Goal: Task Accomplishment & Management: Use online tool/utility

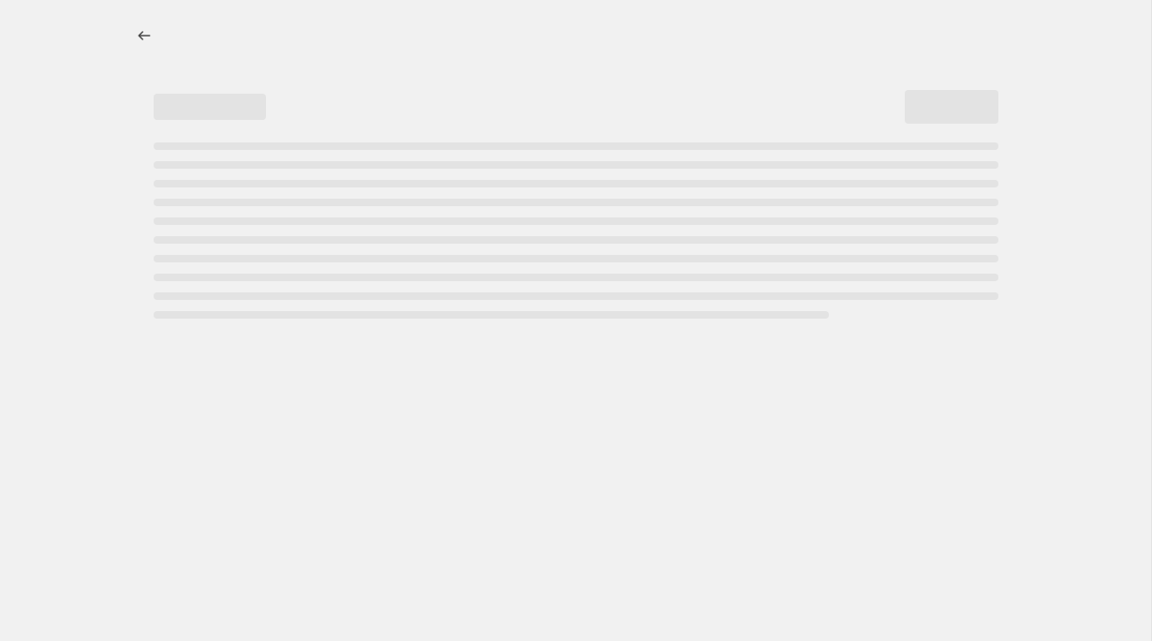
select select "percentage"
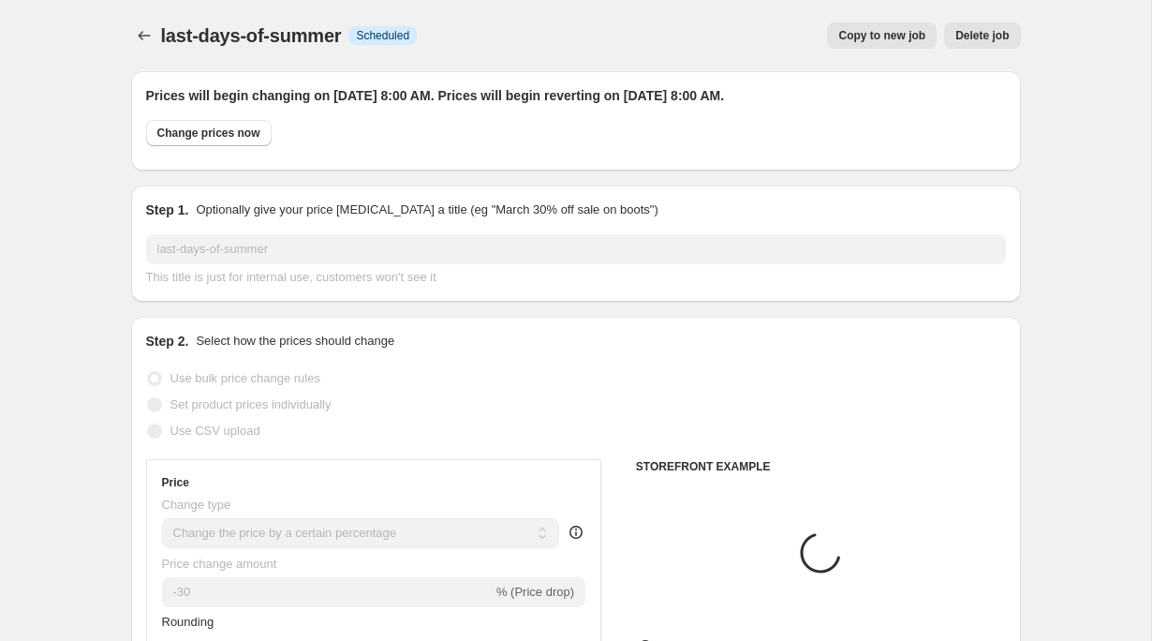
select select "collection"
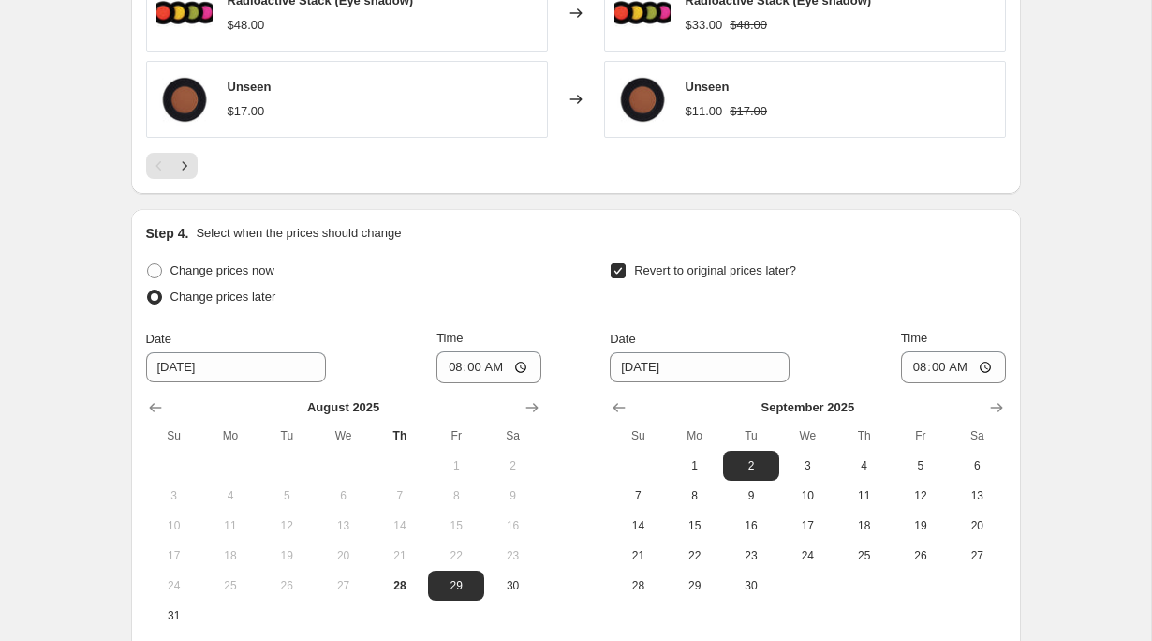
scroll to position [1907, 0]
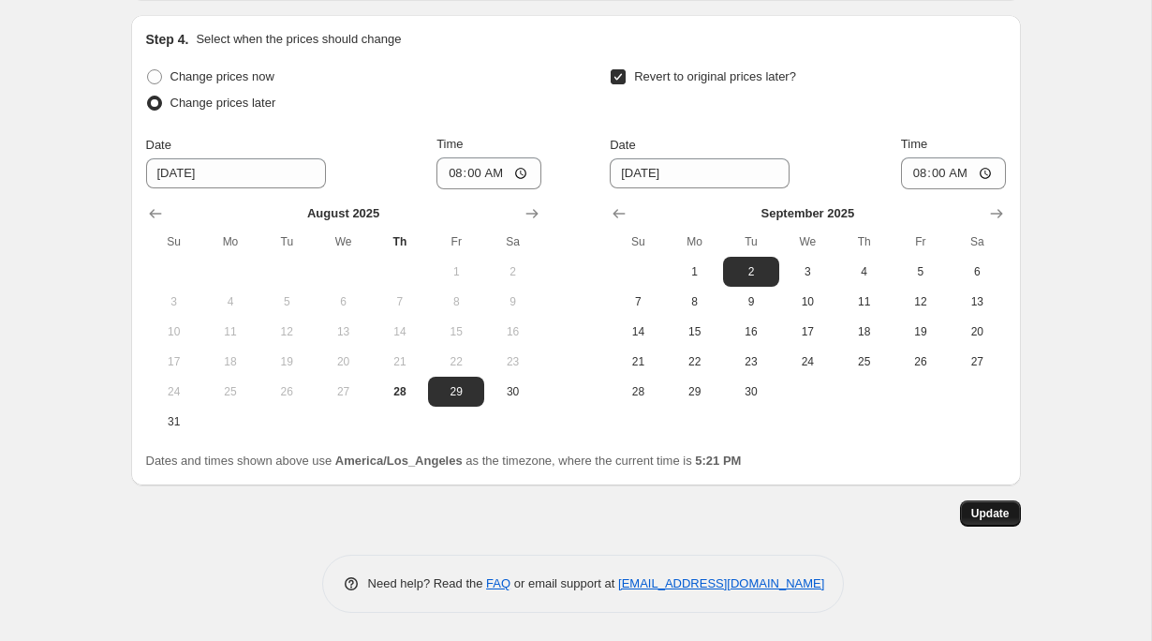
click at [1004, 516] on span "Update" at bounding box center [990, 513] width 38 height 15
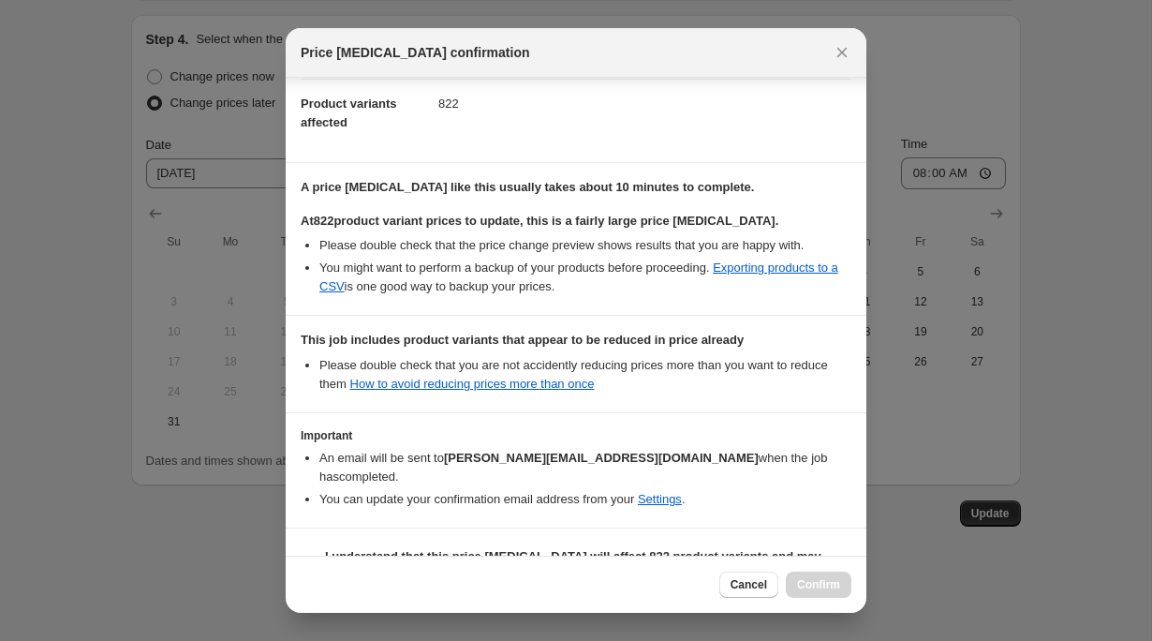
scroll to position [247, 0]
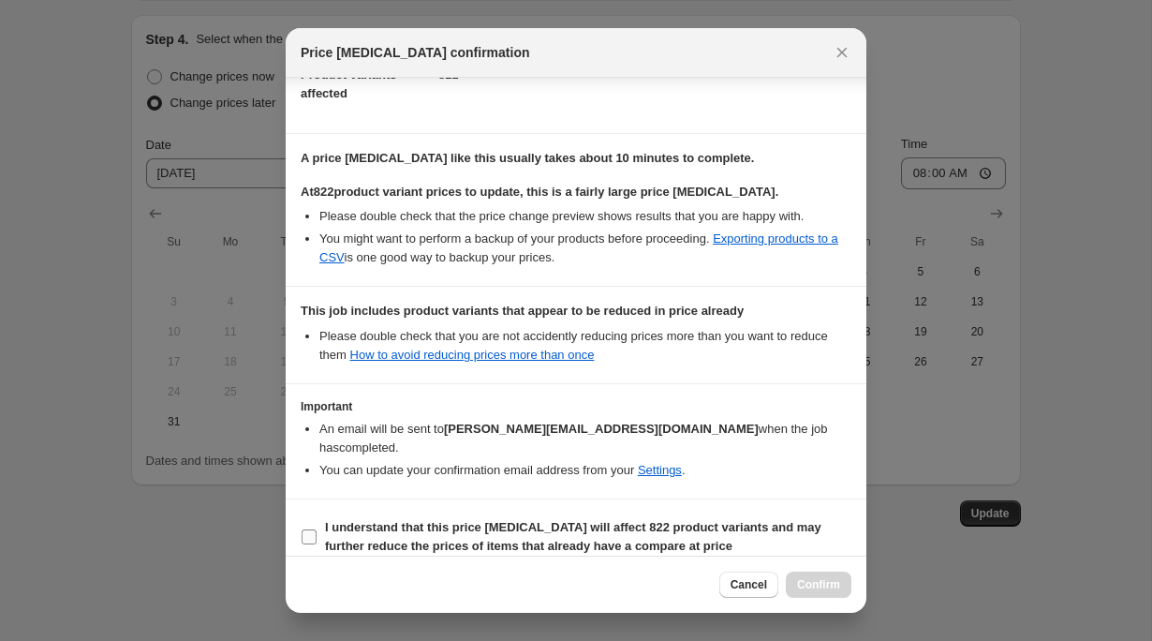
click at [312, 529] on input "I understand that this price [MEDICAL_DATA] will affect 822 product variants an…" at bounding box center [309, 536] width 15 height 15
checkbox input "true"
click at [828, 584] on span "Confirm" at bounding box center [818, 584] width 43 height 15
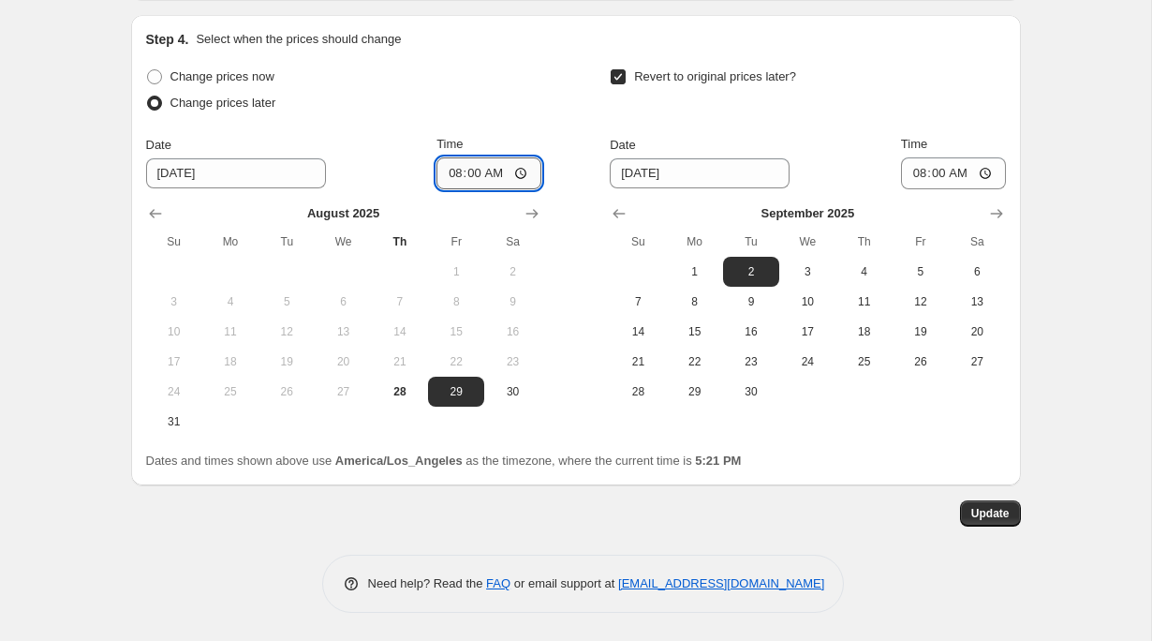
click at [520, 174] on input "08:00" at bounding box center [489, 173] width 105 height 32
type input "12:00"
click at [986, 174] on input "08:00" at bounding box center [953, 173] width 105 height 32
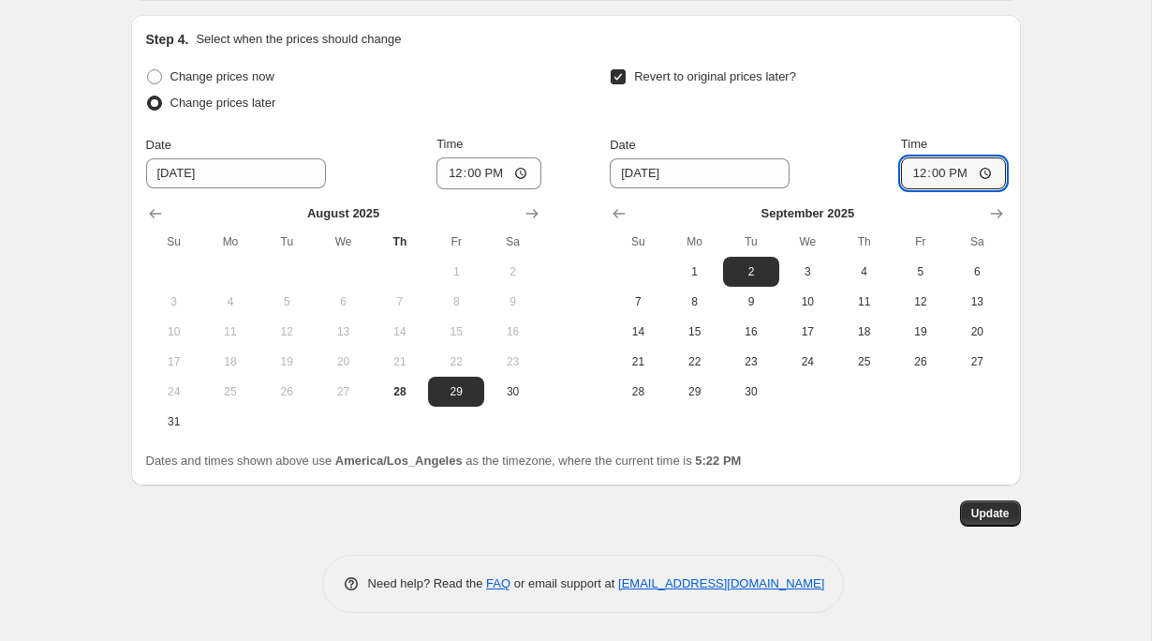
type input "12:00"
click at [991, 512] on span "Update" at bounding box center [990, 513] width 38 height 15
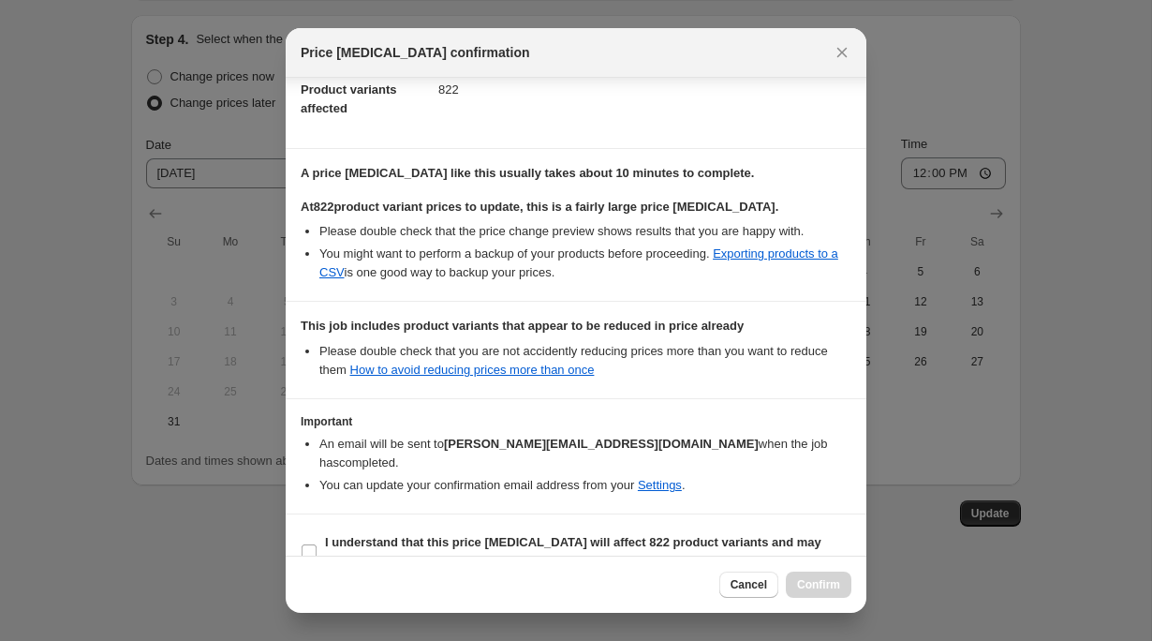
scroll to position [247, 0]
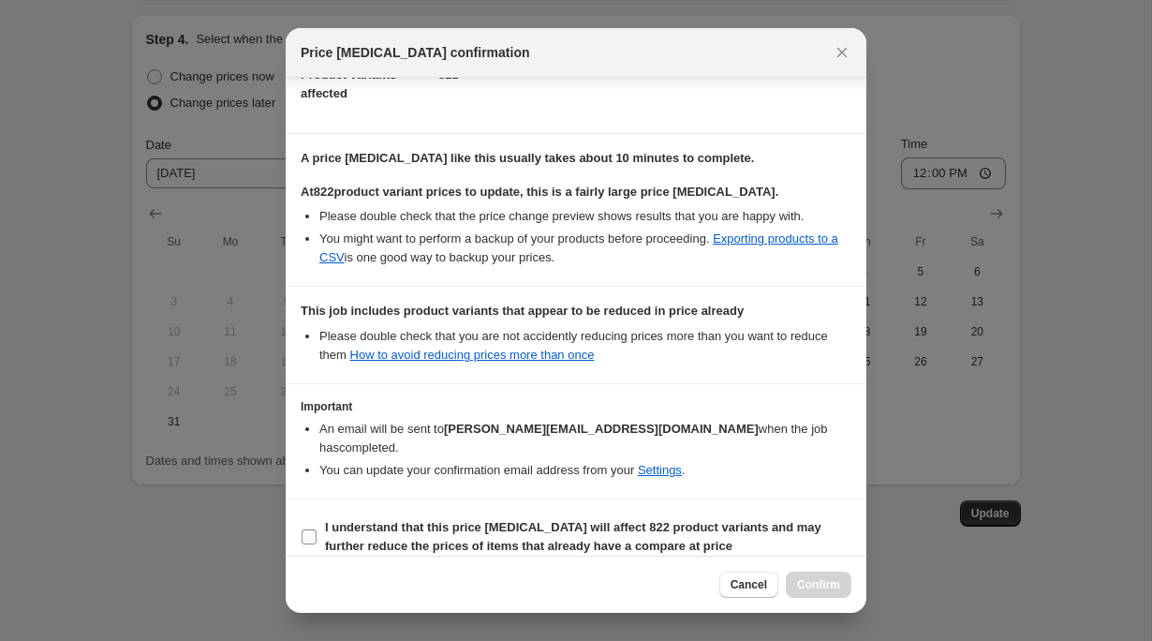
click at [314, 529] on input "I understand that this price [MEDICAL_DATA] will affect 822 product variants an…" at bounding box center [309, 536] width 15 height 15
checkbox input "true"
click at [836, 588] on span "Confirm" at bounding box center [818, 584] width 43 height 15
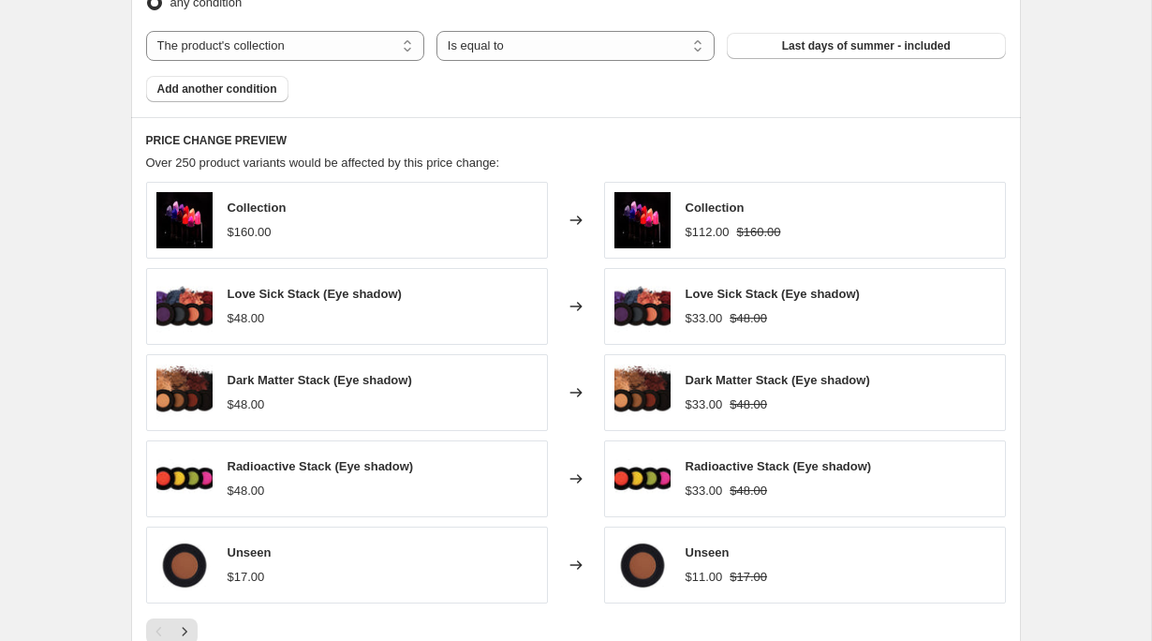
scroll to position [1907, 0]
